Goal: Task Accomplishment & Management: Complete application form

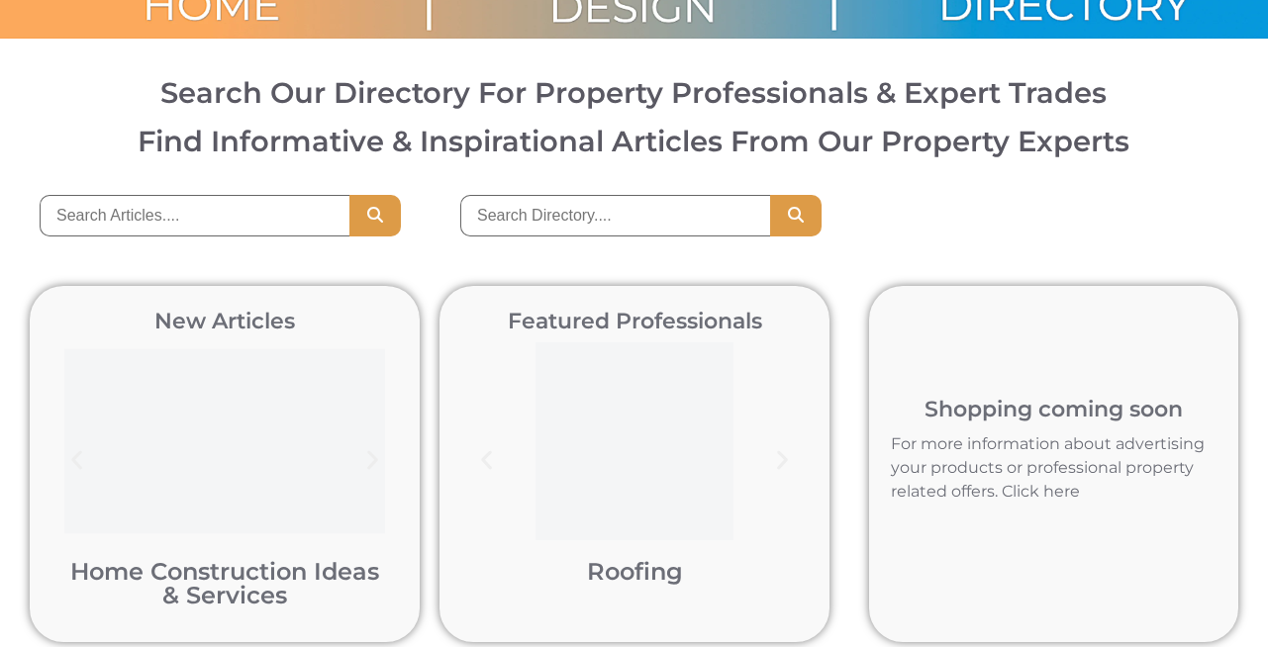
scroll to position [238, 0]
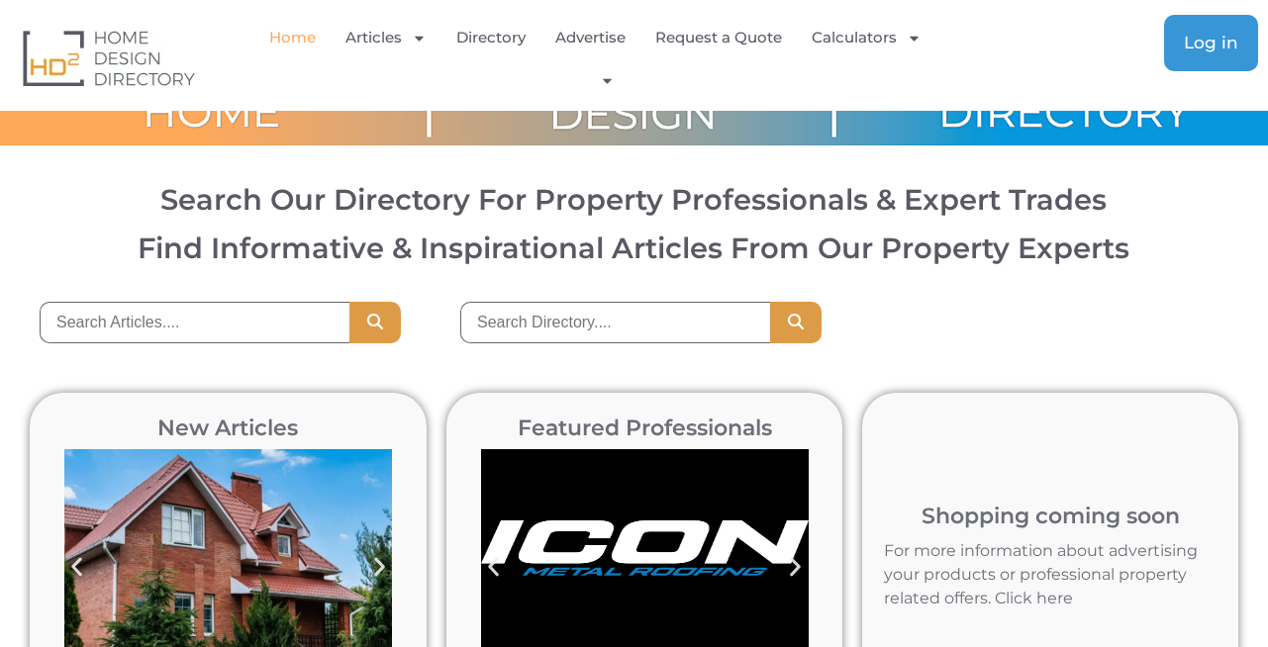
click at [1211, 58] on link "Log in" at bounding box center [1211, 43] width 94 height 56
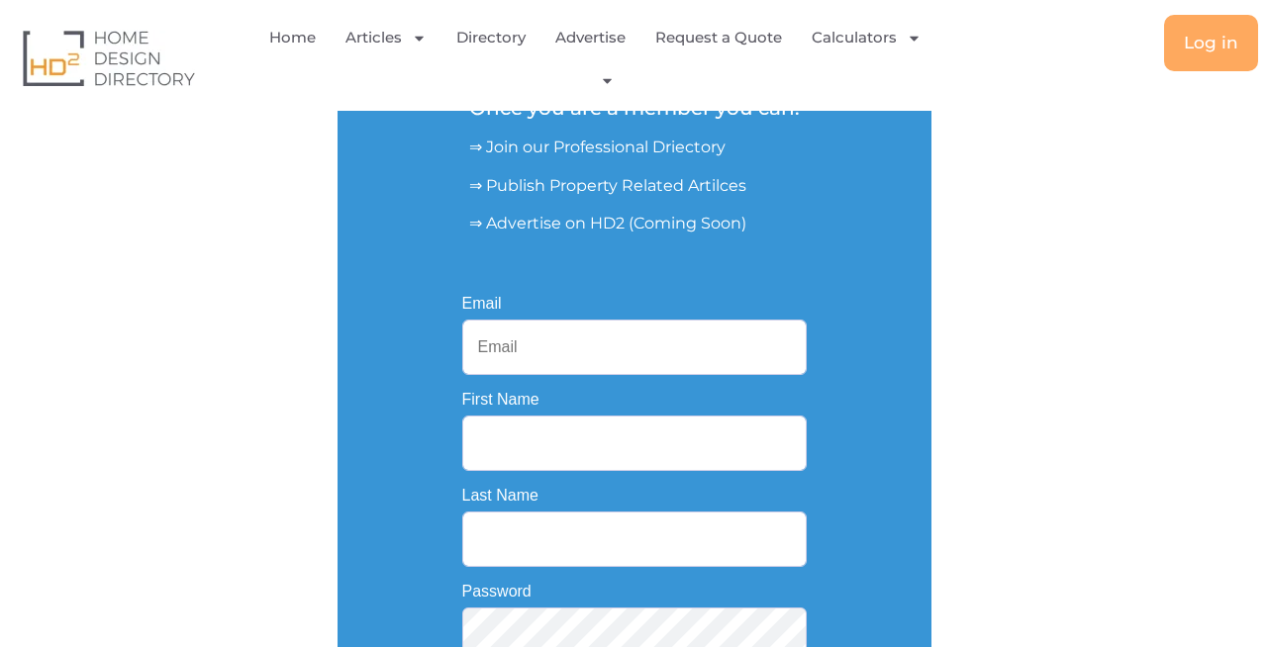
scroll to position [356, 0]
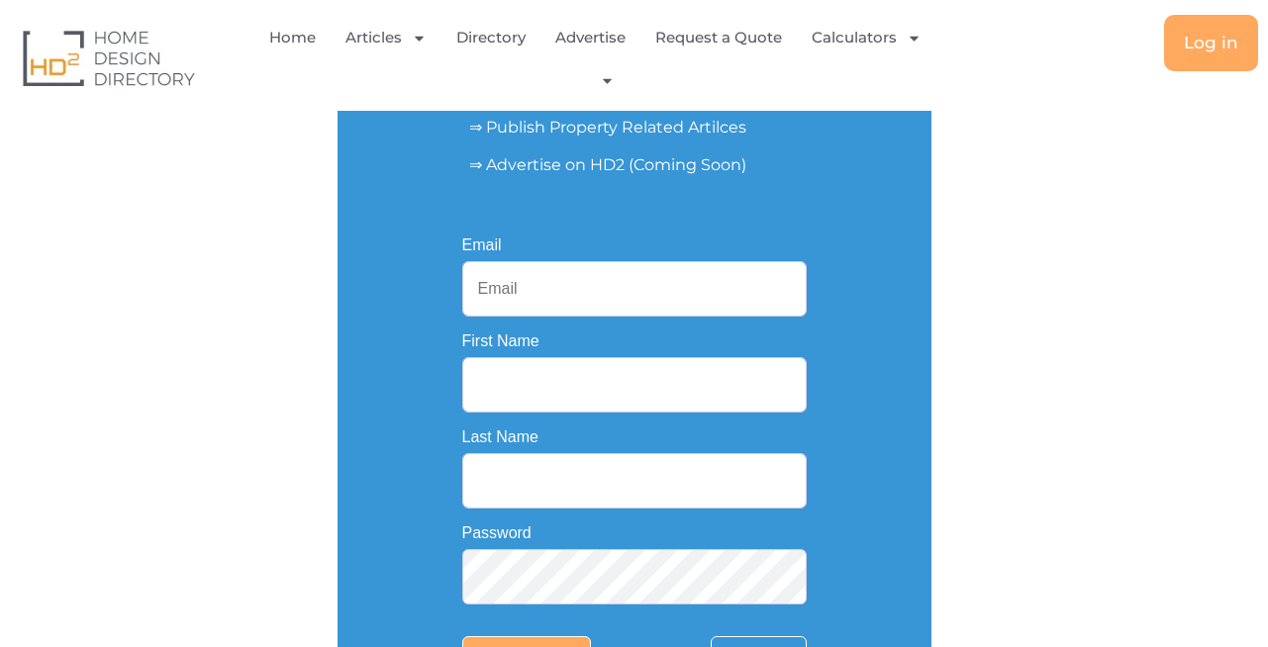
click at [593, 288] on input "Email" at bounding box center [634, 288] width 344 height 55
paste input "marketing.gleem@gmail.com"
type input "marketing.gleem@gmail.com"
drag, startPoint x: 495, startPoint y: 381, endPoint x: 708, endPoint y: 400, distance: 213.6
click at [569, 389] on input "First Name" at bounding box center [634, 384] width 344 height 55
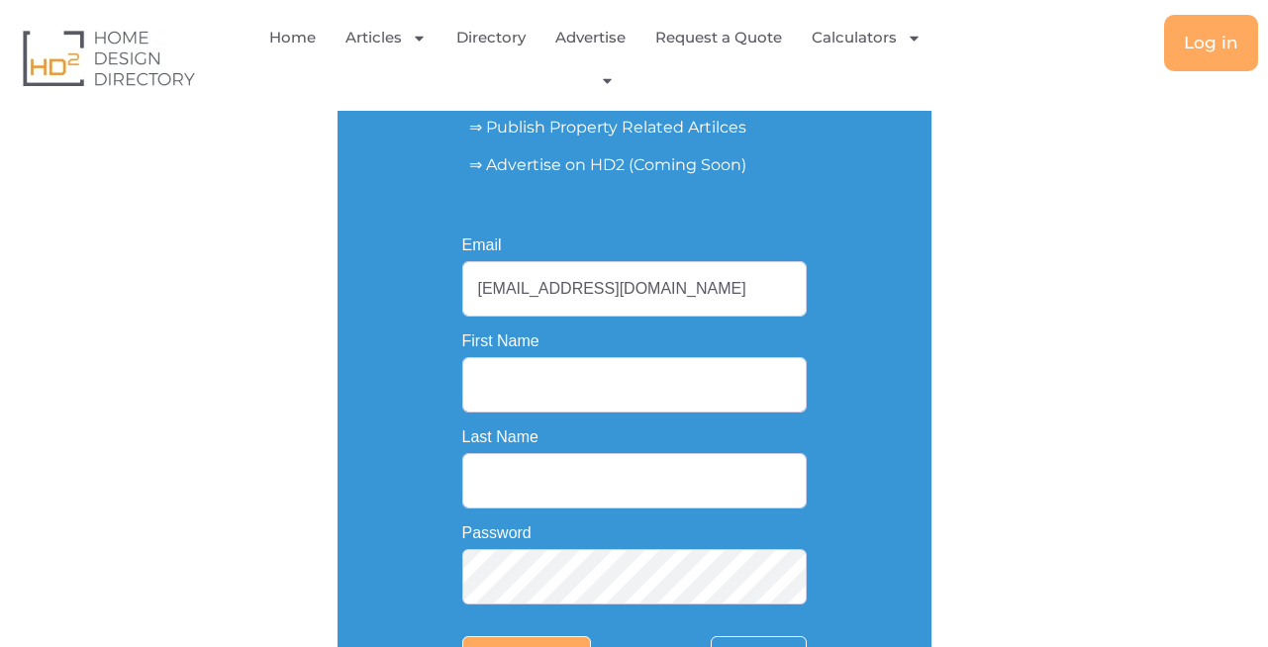
paste input "Gleem Cleaning"
type input "Gleem"
